Goal: Navigation & Orientation: Find specific page/section

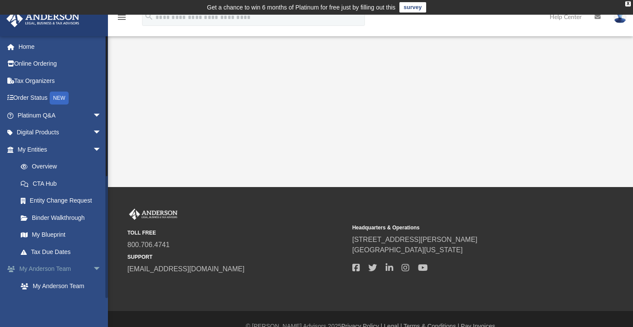
click at [93, 268] on span "arrow_drop_down" at bounding box center [101, 270] width 17 height 18
click at [93, 268] on span "arrow_drop_up" at bounding box center [101, 270] width 17 height 18
click at [68, 286] on link "My Anderson Team" at bounding box center [63, 285] width 102 height 17
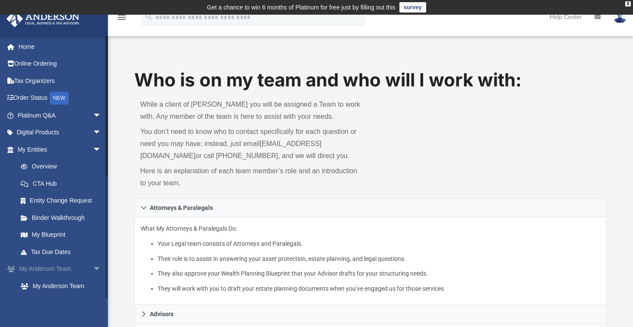
click at [93, 267] on span "arrow_drop_down" at bounding box center [101, 270] width 17 height 18
click at [68, 219] on link "Binder Walkthrough" at bounding box center [63, 217] width 102 height 17
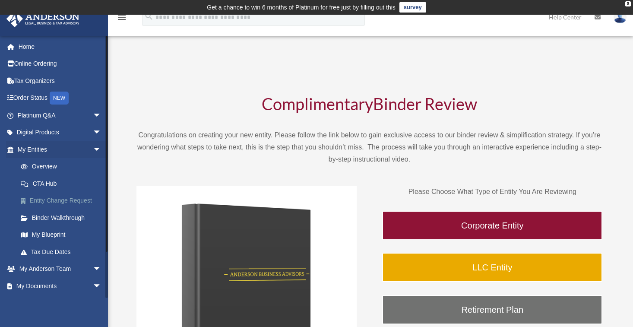
click at [70, 199] on link "Entity Change Request" at bounding box center [63, 200] width 102 height 17
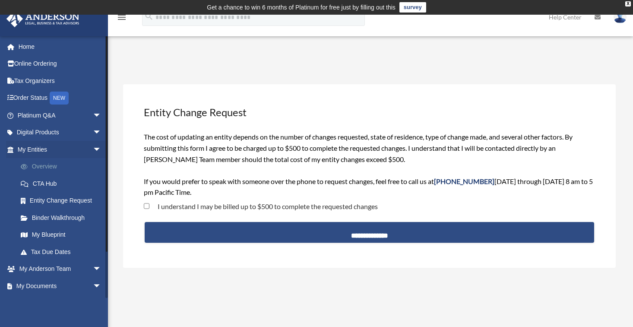
click at [50, 166] on link "Overview" at bounding box center [63, 166] width 102 height 17
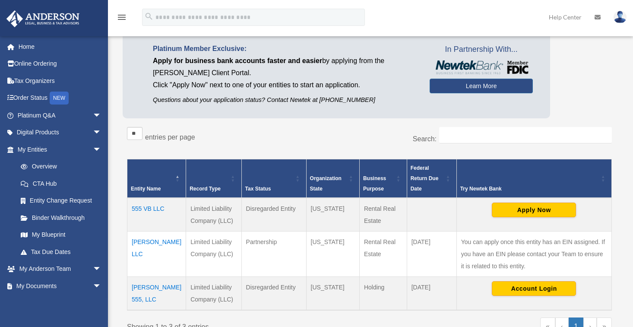
scroll to position [41, 0]
